Goal: Task Accomplishment & Management: Complete application form

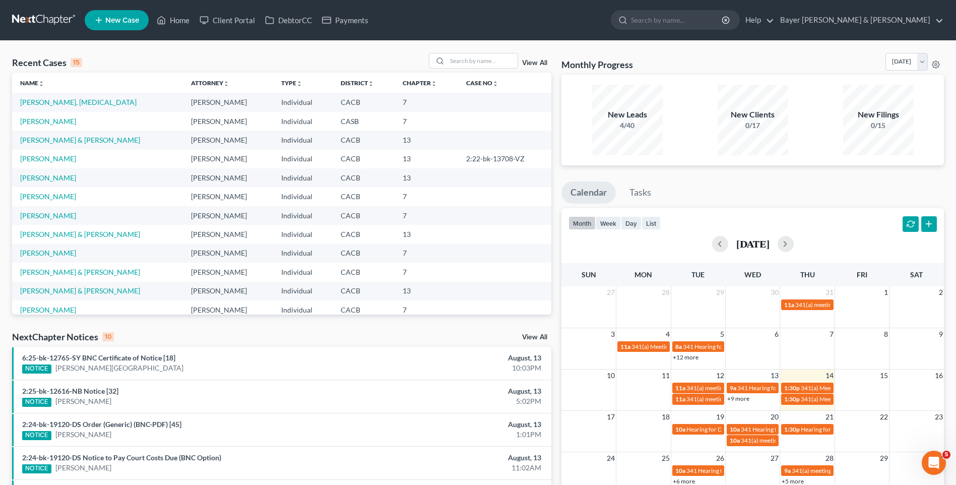
click at [130, 27] on link "New Case" at bounding box center [117, 20] width 64 height 20
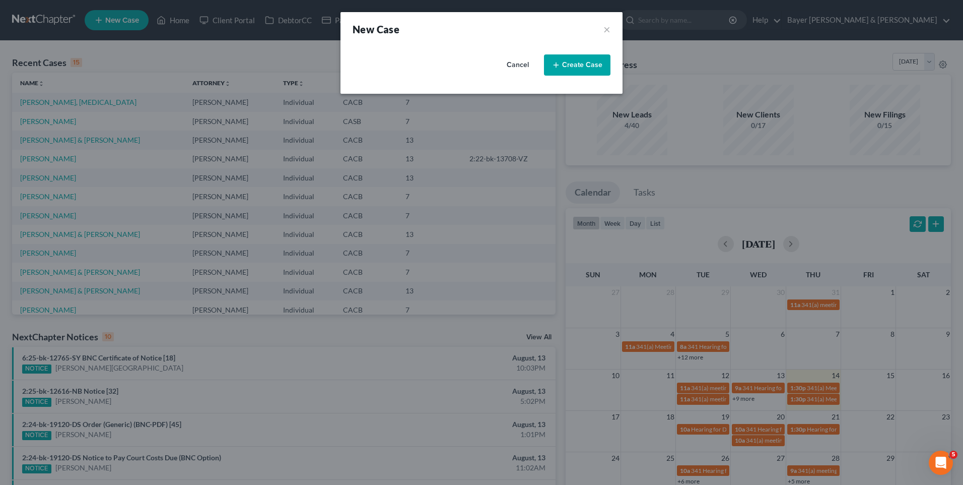
select select "7"
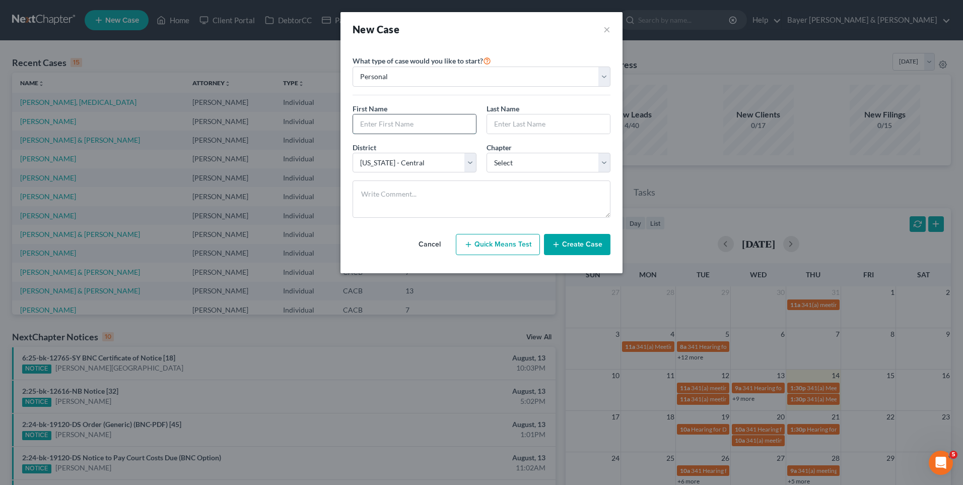
click at [416, 128] on input "text" at bounding box center [414, 123] width 123 height 19
type input "[PERSON_NAME]"
click at [517, 123] on input "text" at bounding box center [548, 123] width 123 height 19
type input "[PERSON_NAME]"
click at [546, 159] on select "Select 7 11 12 13" at bounding box center [549, 163] width 124 height 20
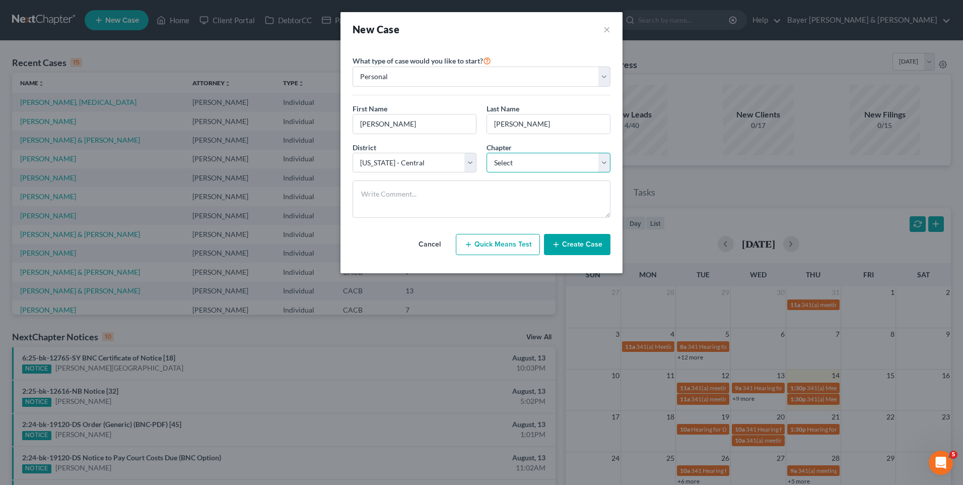
select select "0"
click at [487, 153] on select "Select 7 11 12 13" at bounding box center [549, 163] width 124 height 20
click at [589, 248] on button "Create Case" at bounding box center [577, 244] width 66 height 21
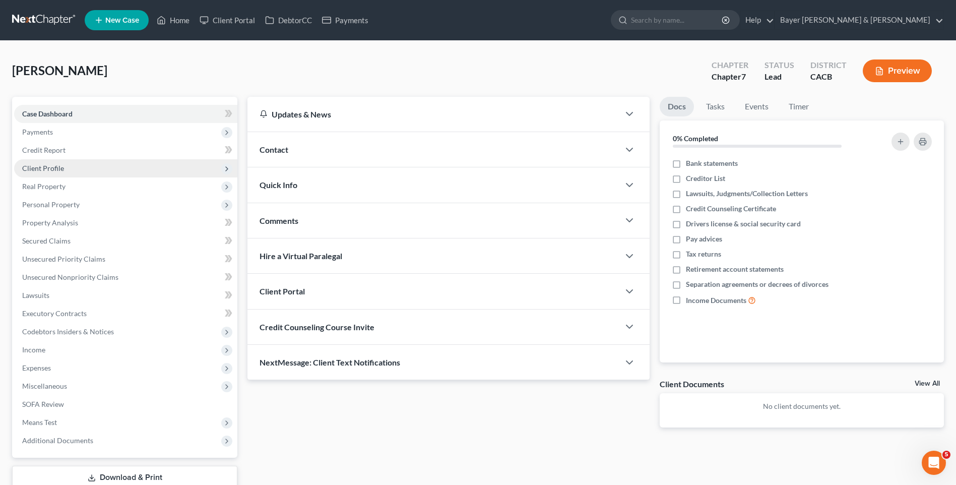
click at [76, 169] on span "Client Profile" at bounding box center [125, 168] width 223 height 18
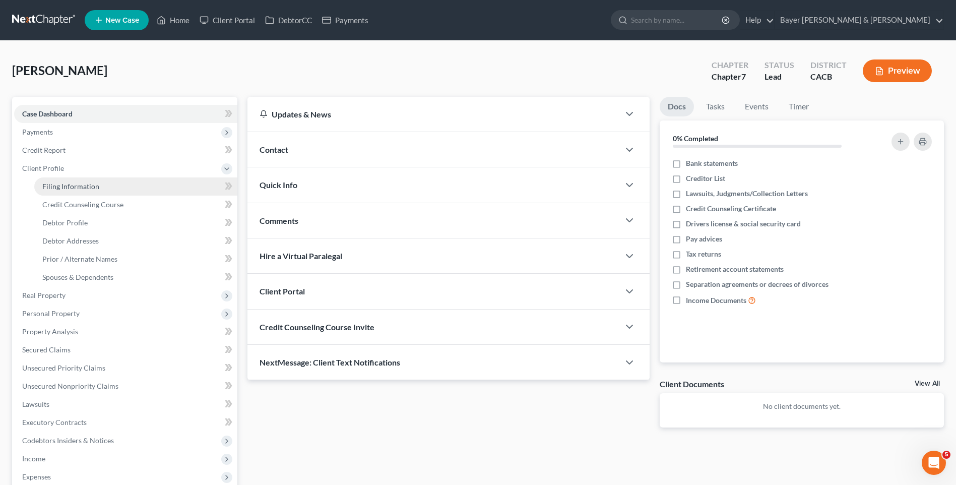
click at [81, 186] on span "Filing Information" at bounding box center [70, 186] width 57 height 9
select select "1"
select select "0"
select select "7"
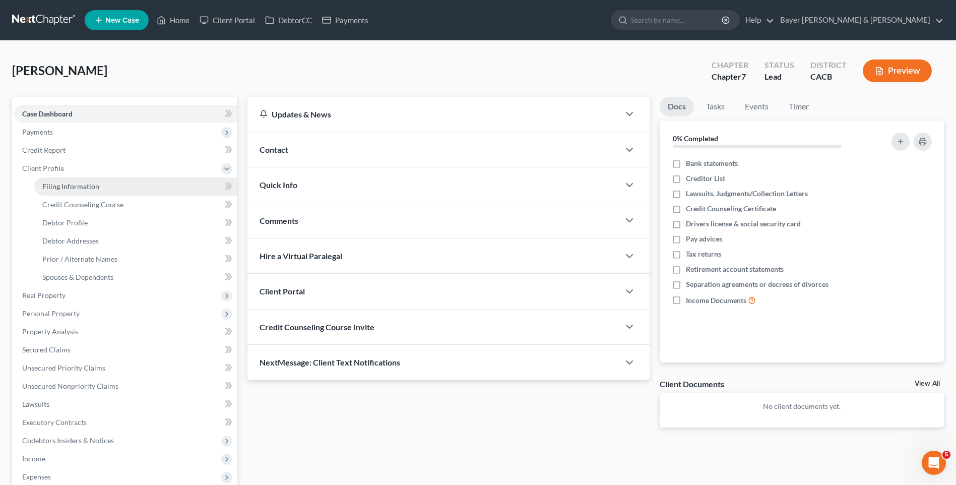
select select "4"
select select "0"
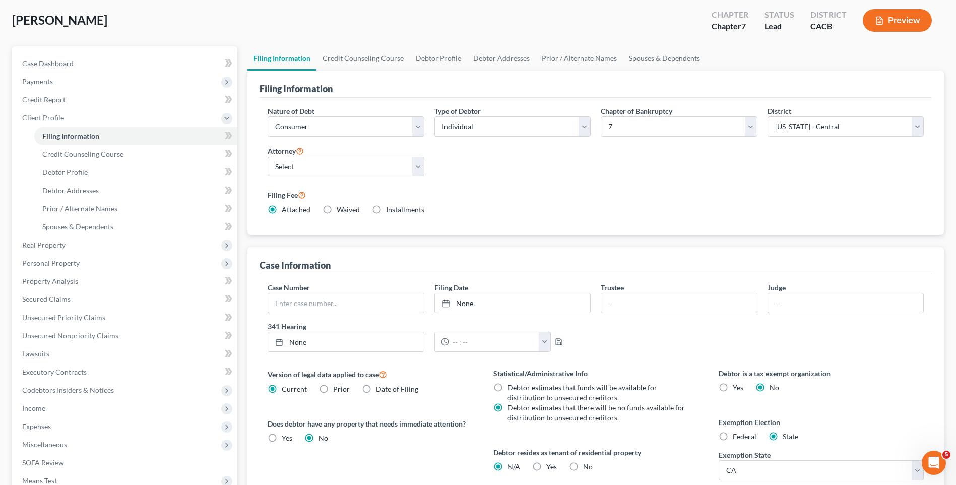
scroll to position [101, 0]
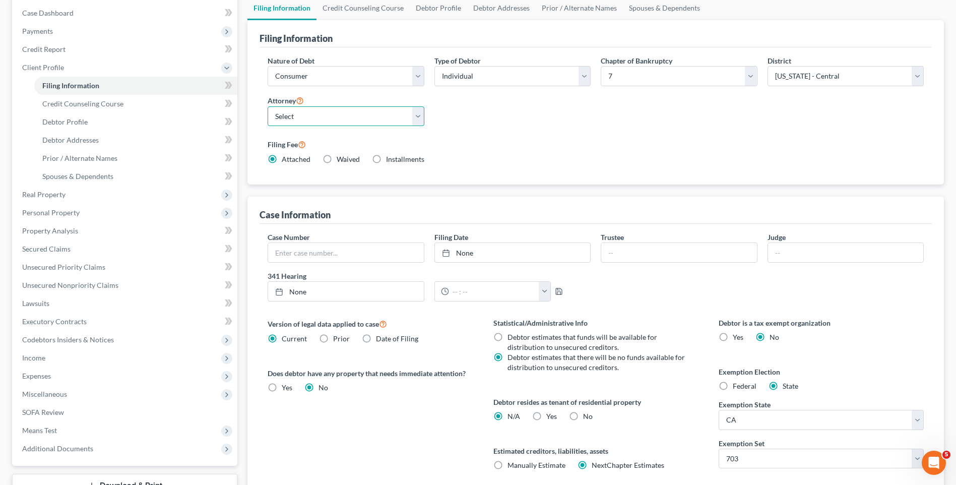
click at [414, 117] on select "Select [PERSON_NAME] - CACB [PERSON_NAME] - CACB [PERSON_NAME] - CACB" at bounding box center [345, 116] width 156 height 20
select select "1"
click at [267, 106] on select "Select [PERSON_NAME] - CACB [PERSON_NAME] - CACB [PERSON_NAME] - CACB" at bounding box center [345, 116] width 156 height 20
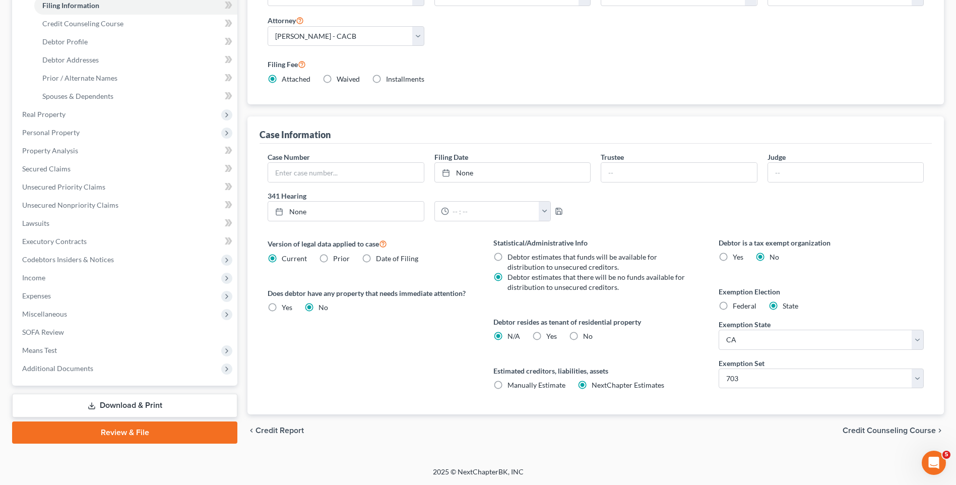
click at [546, 334] on label "Yes Yes" at bounding box center [551, 336] width 11 height 10
click at [550, 334] on input "Yes Yes" at bounding box center [553, 334] width 7 height 7
radio input "true"
radio input "false"
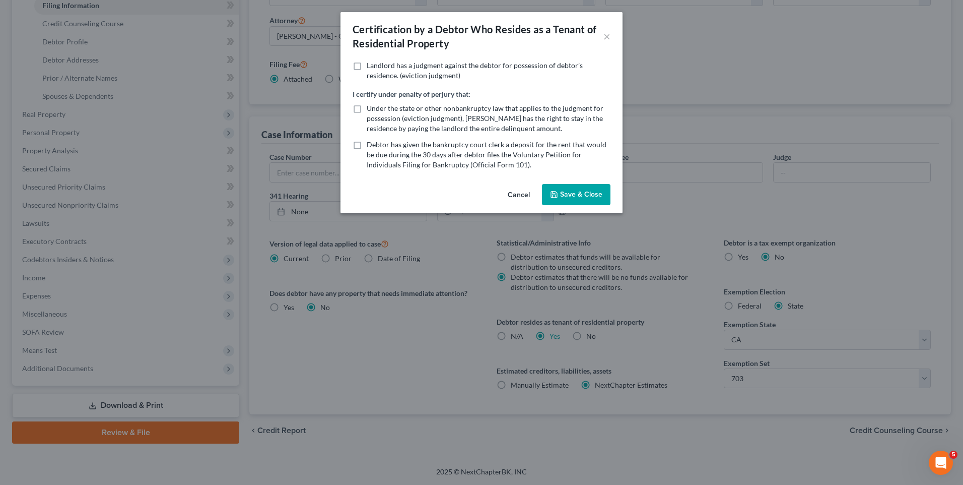
drag, startPoint x: 570, startPoint y: 187, endPoint x: 574, endPoint y: 194, distance: 8.3
click at [571, 187] on button "Save & Close" at bounding box center [576, 194] width 69 height 21
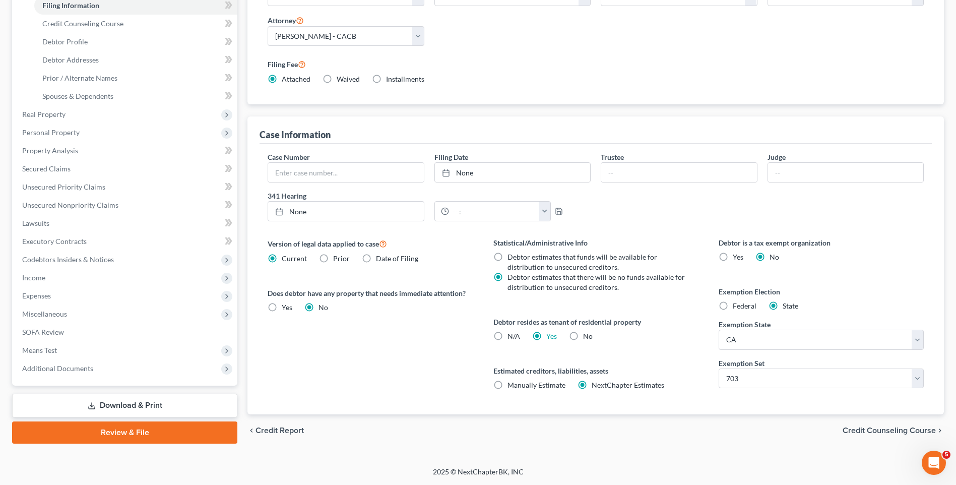
click at [885, 431] on span "Credit Counseling Course" at bounding box center [888, 430] width 93 height 8
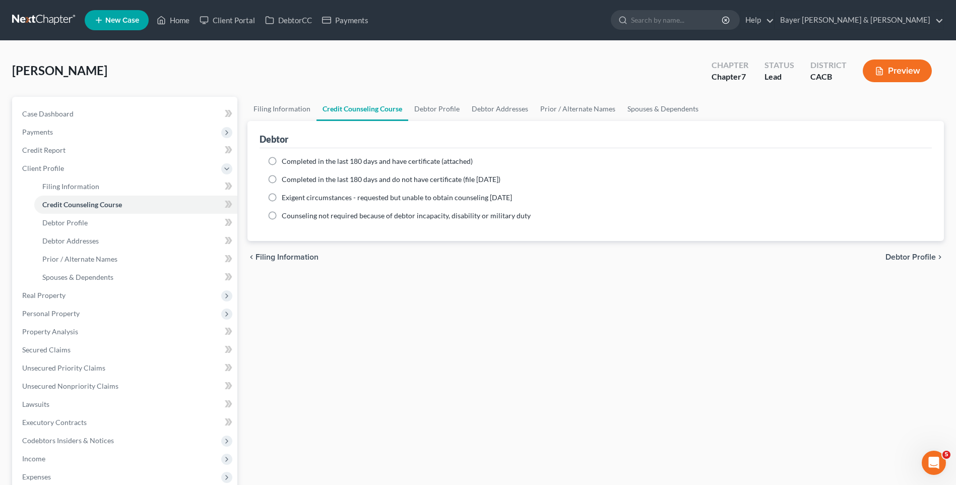
click at [282, 162] on label "Completed in the last 180 days and have certificate (attached)" at bounding box center [377, 161] width 191 height 10
click at [286, 162] on input "Completed in the last 180 days and have certificate (attached)" at bounding box center [289, 159] width 7 height 7
radio input "true"
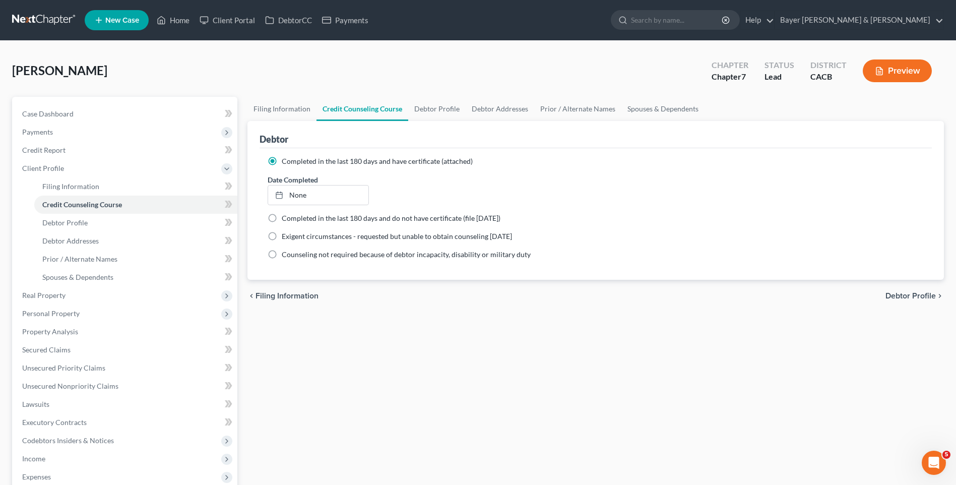
click at [912, 296] on span "Debtor Profile" at bounding box center [910, 296] width 50 height 8
select select "0"
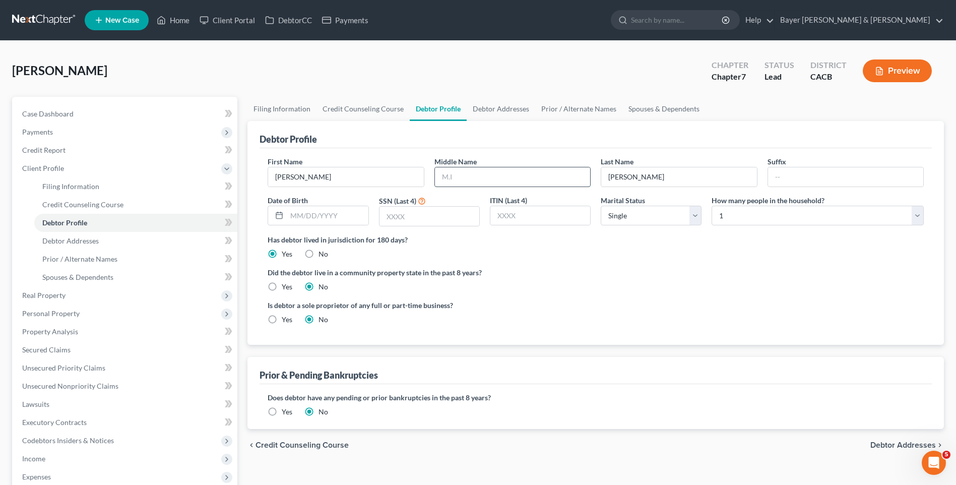
click at [466, 182] on input "text" at bounding box center [512, 176] width 155 height 19
type input "[PERSON_NAME]"
click at [282, 286] on label "Yes" at bounding box center [287, 287] width 11 height 10
click at [286, 286] on input "Yes" at bounding box center [289, 285] width 7 height 7
radio input "true"
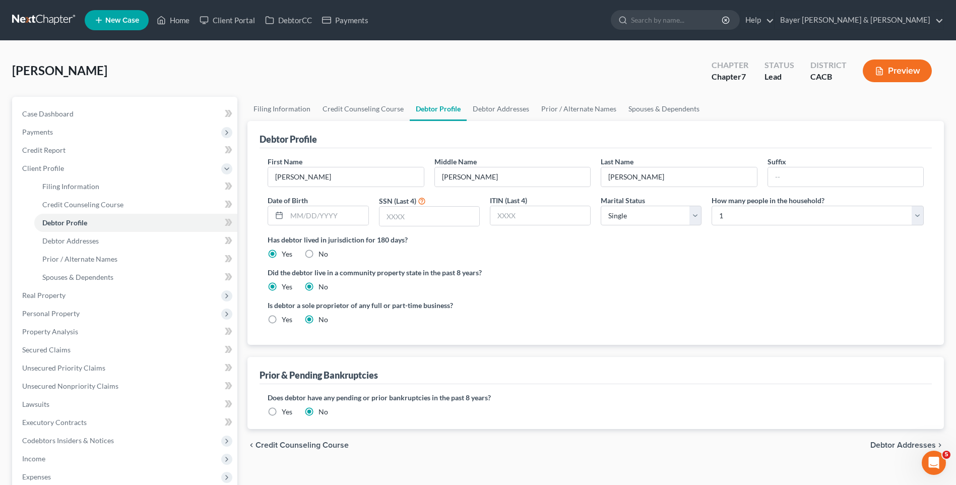
radio input "false"
click at [899, 447] on span "Debtor Addresses" at bounding box center [902, 445] width 65 height 8
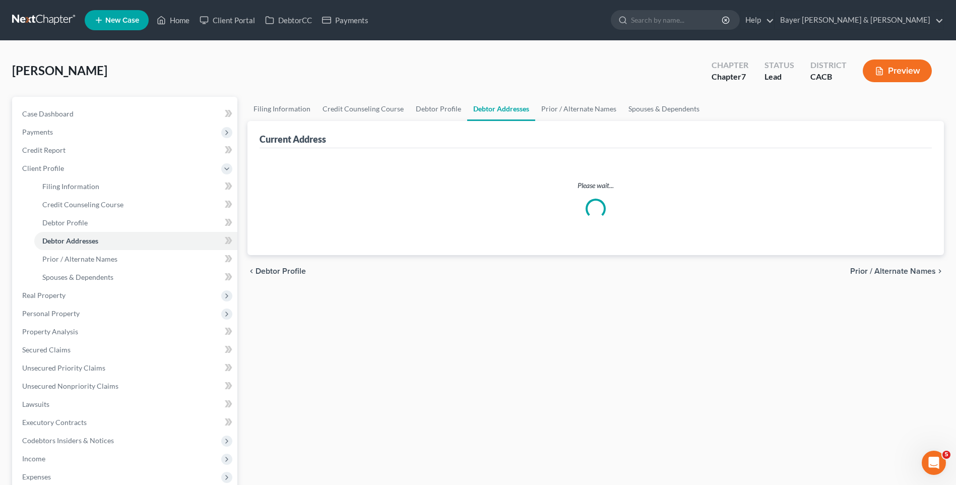
select select "0"
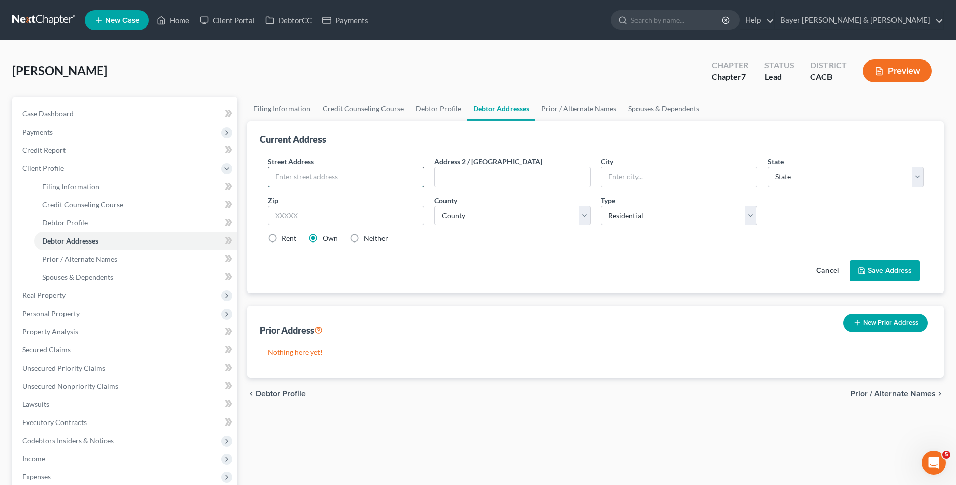
click at [350, 182] on input "text" at bounding box center [345, 176] width 155 height 19
type input "[STREET_ADDRESS]"
click at [627, 180] on input "text" at bounding box center [678, 176] width 155 height 19
click at [491, 175] on input "text" at bounding box center [512, 176] width 155 height 19
type input "# 159"
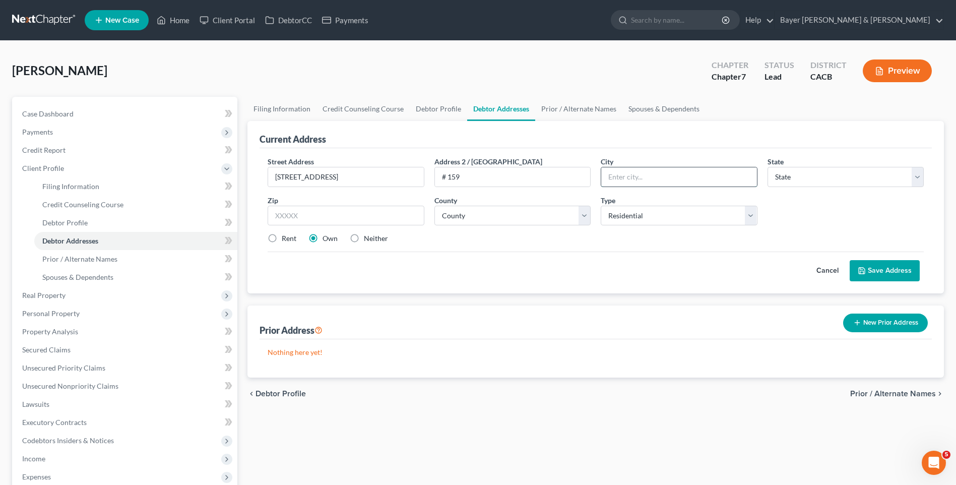
click at [654, 178] on input "text" at bounding box center [678, 176] width 155 height 19
type input "[PERSON_NAME]"
click at [805, 182] on select "State [US_STATE] AK AR AZ CA CO CT DE DC [GEOGRAPHIC_DATA] [GEOGRAPHIC_DATA] GU…" at bounding box center [845, 177] width 156 height 20
select select "4"
click at [767, 167] on select "State [US_STATE] AK AR AZ CA CO CT DE DC [GEOGRAPHIC_DATA] [GEOGRAPHIC_DATA] GU…" at bounding box center [845, 177] width 156 height 20
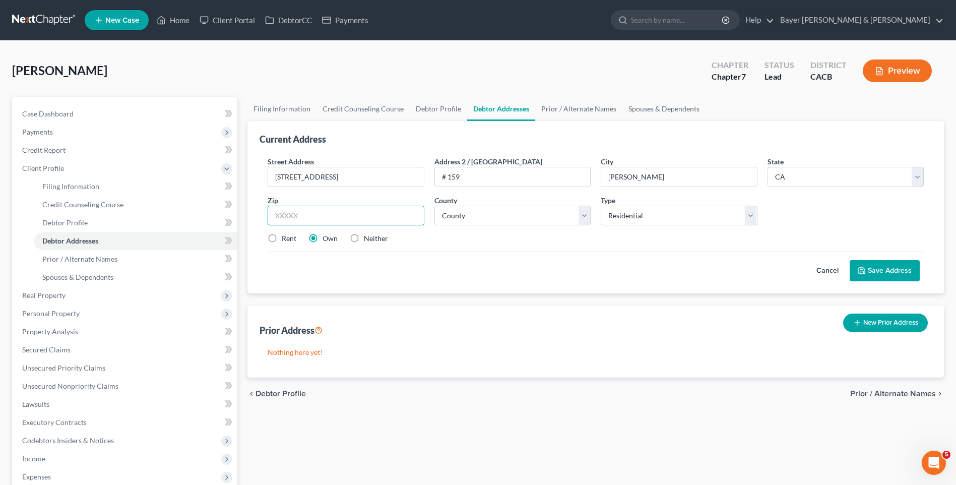
click at [305, 216] on input "text" at bounding box center [345, 216] width 156 height 20
type input "91405"
click at [282, 238] on label "Rent" at bounding box center [289, 238] width 15 height 10
click at [286, 238] on input "Rent" at bounding box center [289, 236] width 7 height 7
radio input "true"
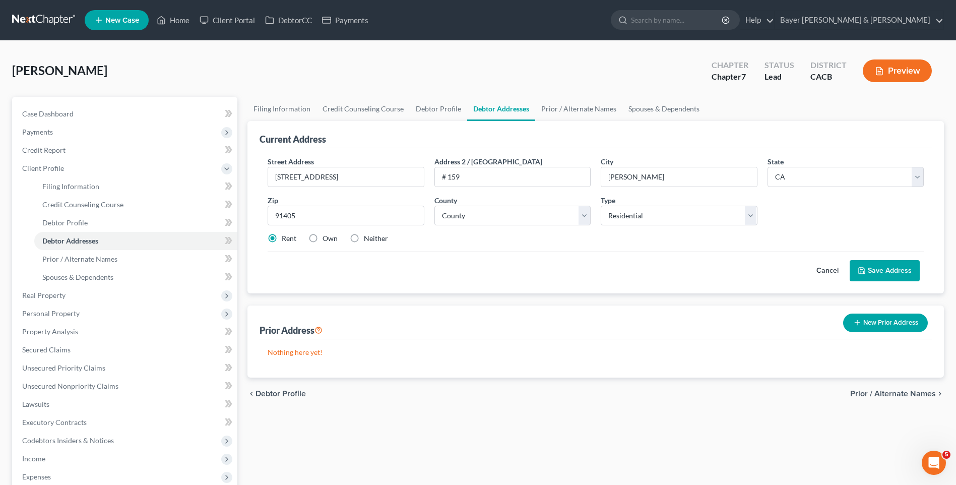
click at [879, 268] on button "Save Address" at bounding box center [884, 270] width 70 height 21
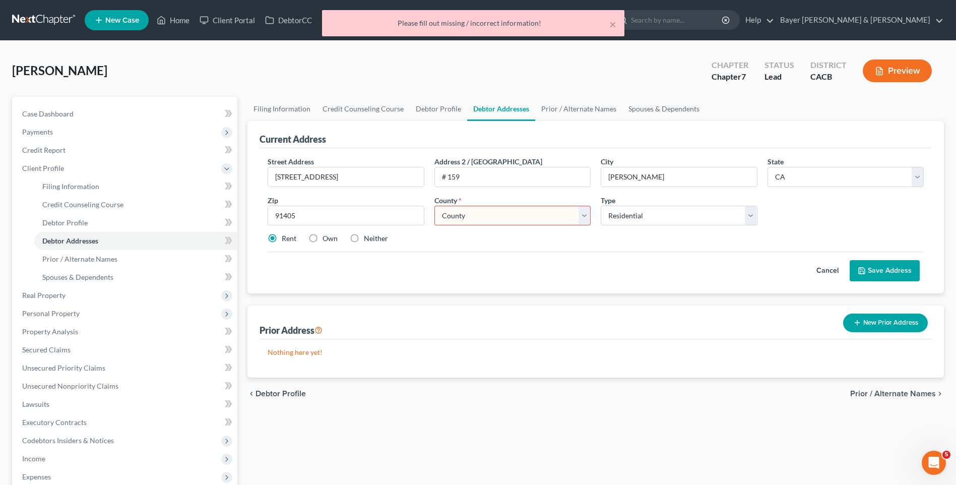
click at [501, 219] on select "County [GEOGRAPHIC_DATA] [GEOGRAPHIC_DATA] [GEOGRAPHIC_DATA] [GEOGRAPHIC_DATA] …" at bounding box center [512, 216] width 156 height 20
select select "18"
click at [434, 206] on select "County [GEOGRAPHIC_DATA] [GEOGRAPHIC_DATA] [GEOGRAPHIC_DATA] [GEOGRAPHIC_DATA] …" at bounding box center [512, 216] width 156 height 20
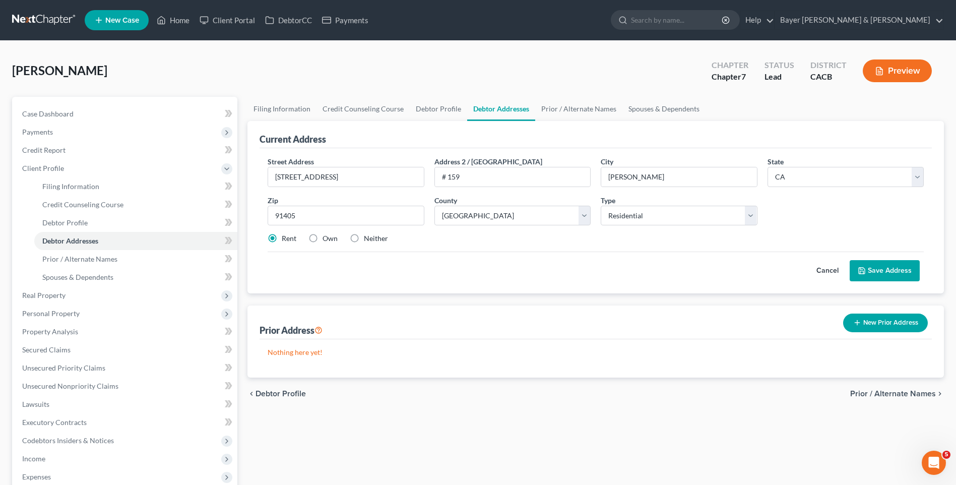
click at [884, 269] on button "Save Address" at bounding box center [884, 270] width 70 height 21
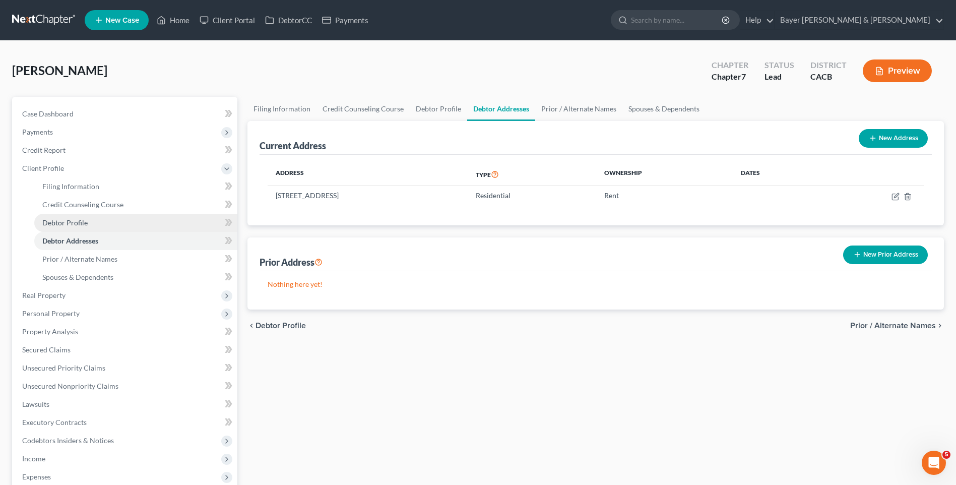
click at [105, 224] on link "Debtor Profile" at bounding box center [135, 223] width 203 height 18
select select "0"
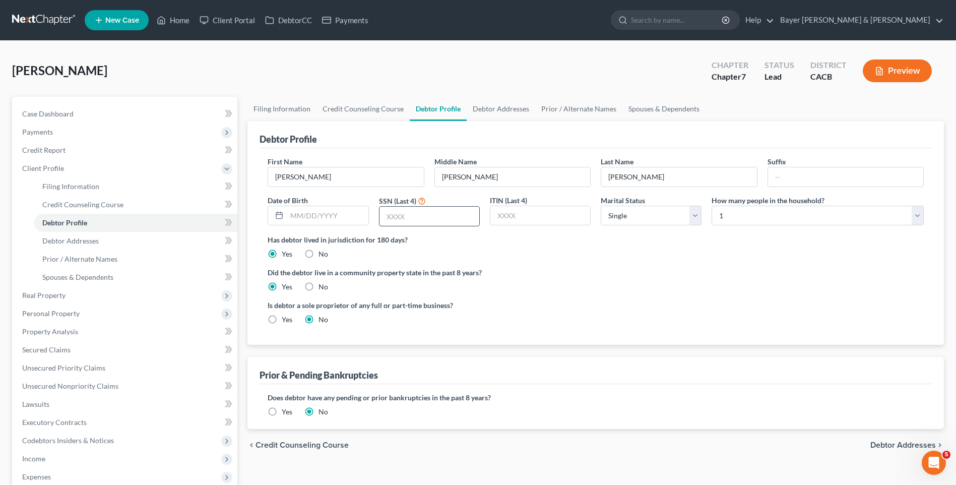
click at [415, 214] on input "text" at bounding box center [429, 216] width 100 height 19
type input "2766"
click at [66, 183] on span "Filing Information" at bounding box center [70, 186] width 57 height 9
select select "1"
select select "0"
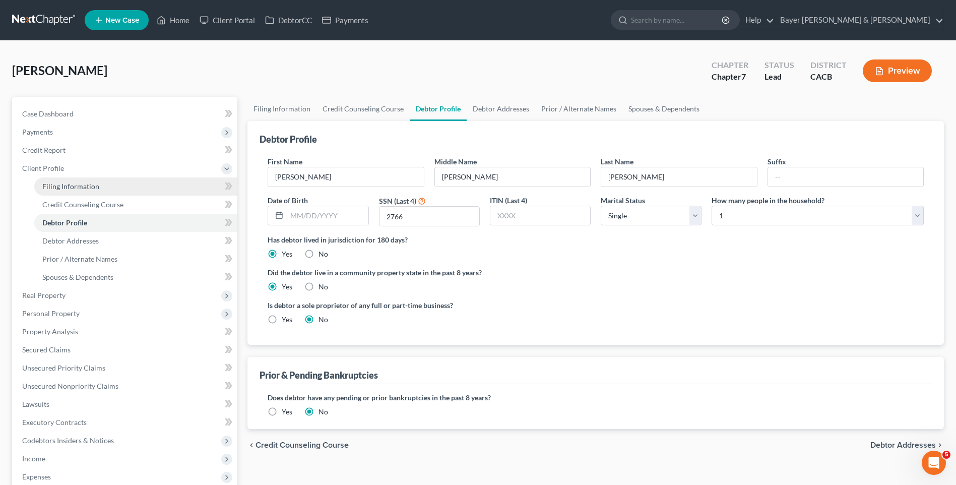
select select "0"
select select "7"
select select "1"
select select "4"
select select "0"
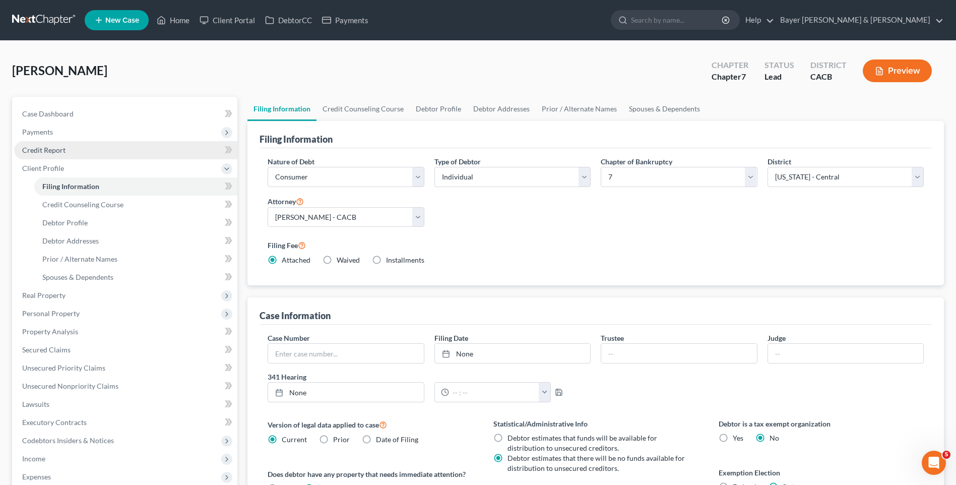
click at [60, 149] on span "Credit Report" at bounding box center [43, 150] width 43 height 9
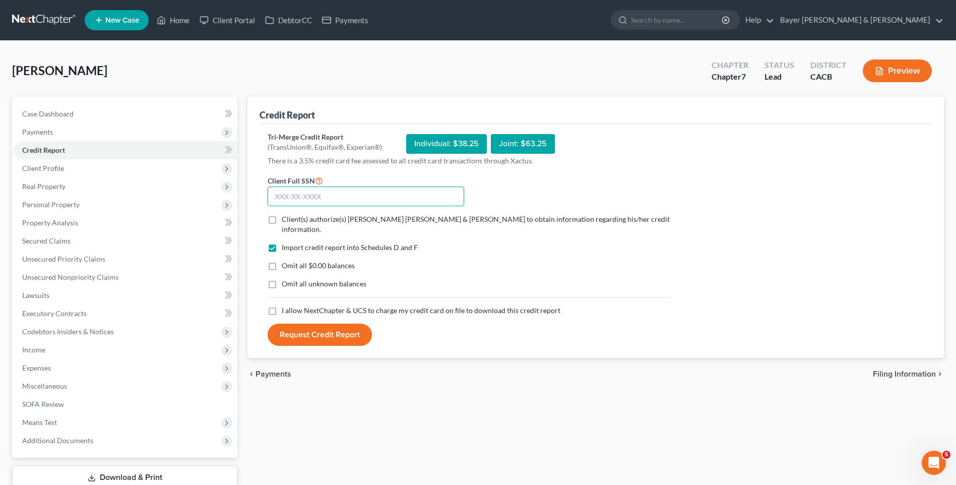
click at [314, 196] on input "text" at bounding box center [365, 196] width 196 height 20
type input "620-01-2766"
click at [282, 220] on label "Client(s) authorize(s) [PERSON_NAME] [PERSON_NAME] & [PERSON_NAME] to obtain in…" at bounding box center [476, 224] width 389 height 20
click at [286, 220] on input "Client(s) authorize(s) [PERSON_NAME] [PERSON_NAME] & [PERSON_NAME] to obtain in…" at bounding box center [289, 217] width 7 height 7
checkbox input "true"
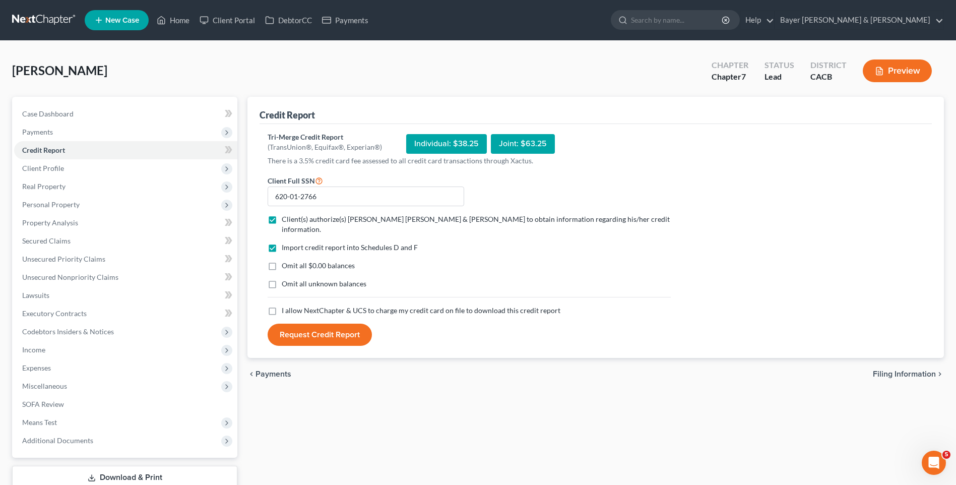
click at [282, 260] on label "Omit all $0.00 balances" at bounding box center [318, 265] width 73 height 10
click at [286, 260] on input "Omit all $0.00 balances" at bounding box center [289, 263] width 7 height 7
checkbox input "true"
click at [282, 305] on label "I allow NextChapter & UCS to charge my credit card on file to download this cre…" at bounding box center [421, 310] width 279 height 10
click at [286, 305] on input "I allow NextChapter & UCS to charge my credit card on file to download this cre…" at bounding box center [289, 308] width 7 height 7
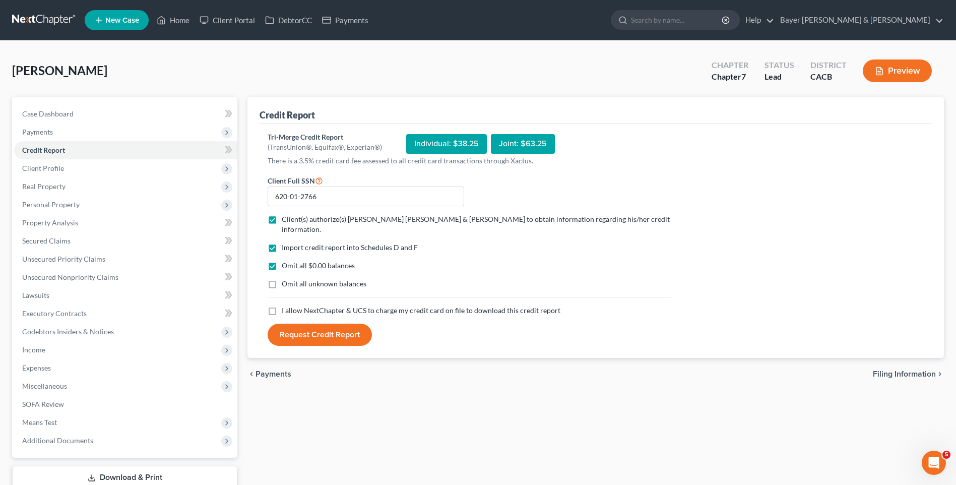
checkbox input "true"
drag, startPoint x: 315, startPoint y: 322, endPoint x: 310, endPoint y: 320, distance: 5.6
click at [315, 323] on button "Request Credit Report" at bounding box center [319, 334] width 104 height 22
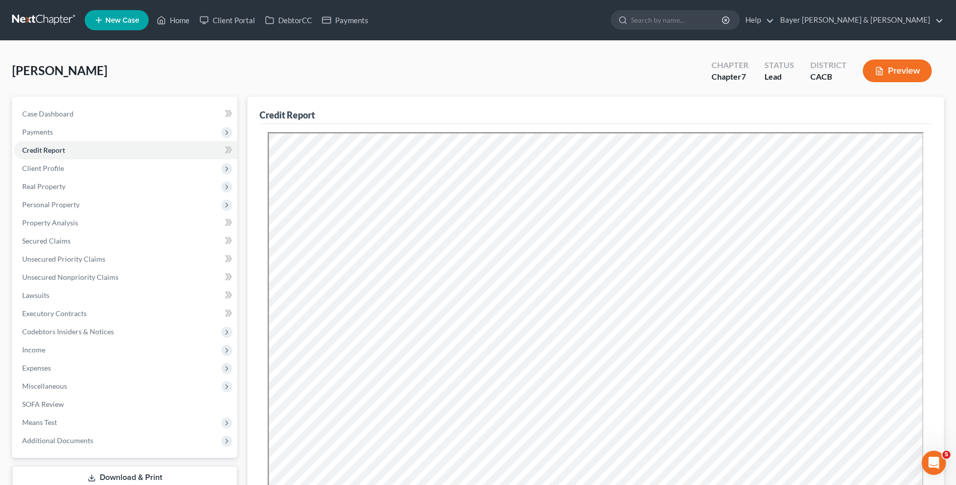
click at [900, 75] on button "Preview" at bounding box center [896, 70] width 69 height 23
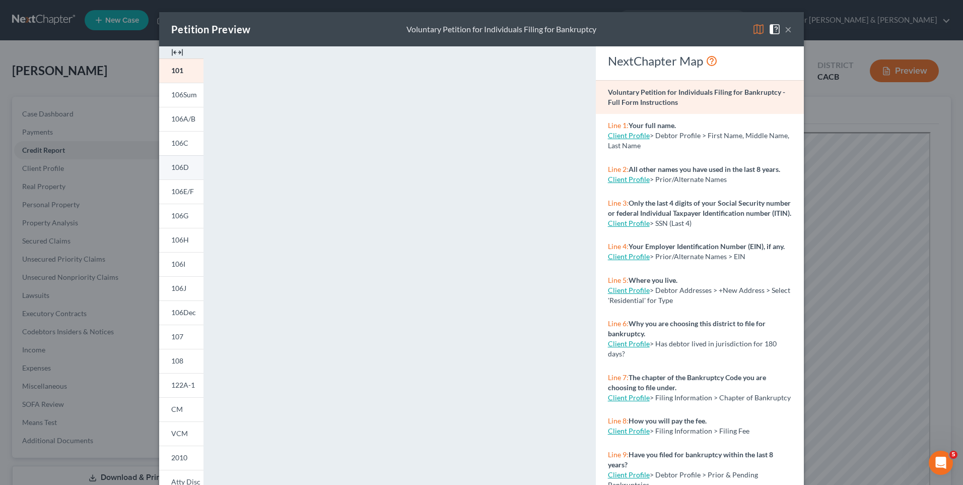
click at [178, 170] on span "106D" at bounding box center [180, 167] width 18 height 9
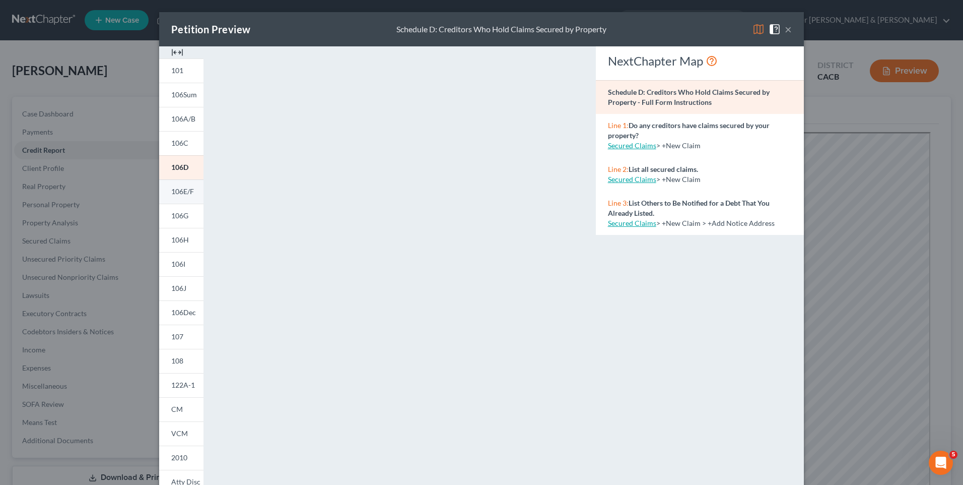
click at [189, 193] on span "106E/F" at bounding box center [182, 191] width 23 height 9
